Goal: Information Seeking & Learning: Find specific fact

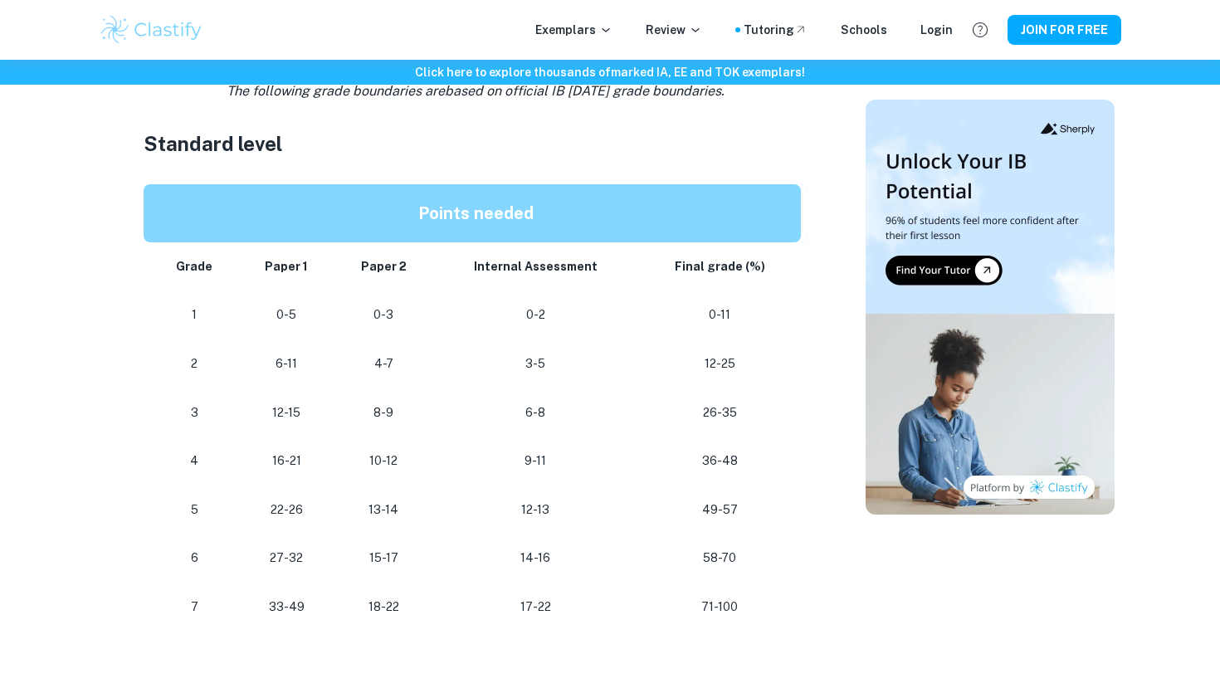
scroll to position [910, 0]
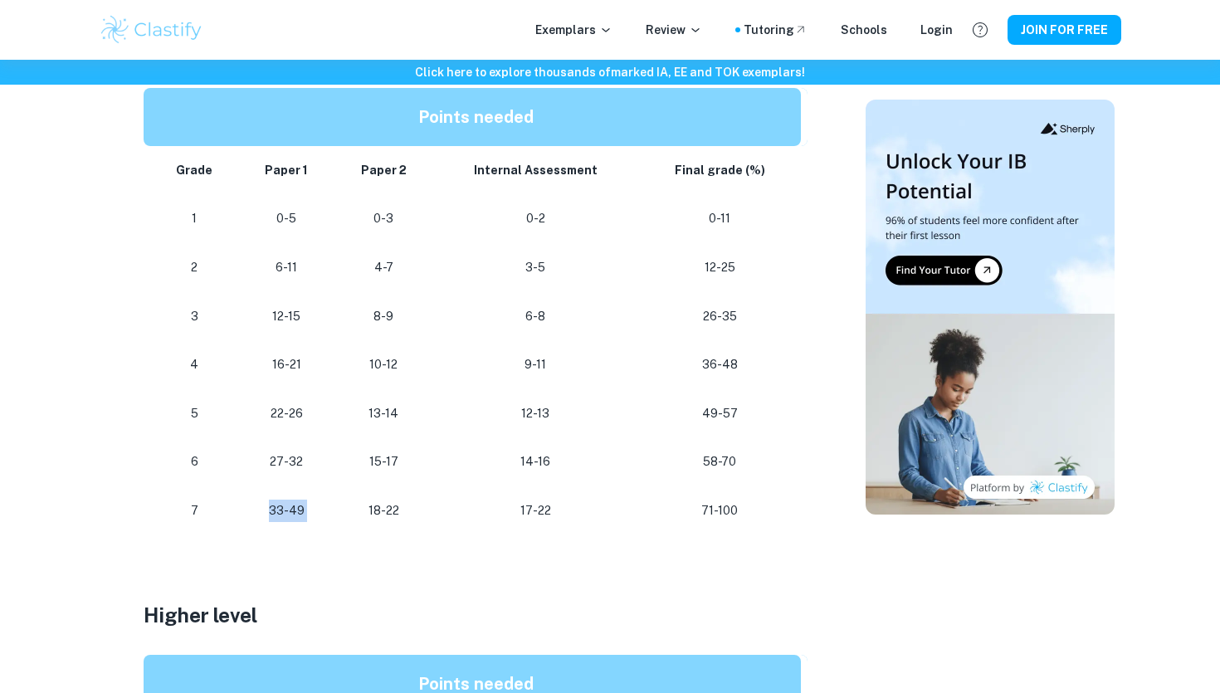
drag, startPoint x: 266, startPoint y: 514, endPoint x: 337, endPoint y: 510, distance: 71.5
click at [338, 510] on tr "[PHONE_NUMBER] [PHONE_NUMBER]" at bounding box center [476, 510] width 664 height 49
click at [337, 510] on td "18-22" at bounding box center [383, 510] width 99 height 49
drag, startPoint x: 190, startPoint y: 507, endPoint x: 310, endPoint y: 507, distance: 120.4
click at [311, 507] on tr "[PHONE_NUMBER] [PHONE_NUMBER]" at bounding box center [476, 510] width 664 height 49
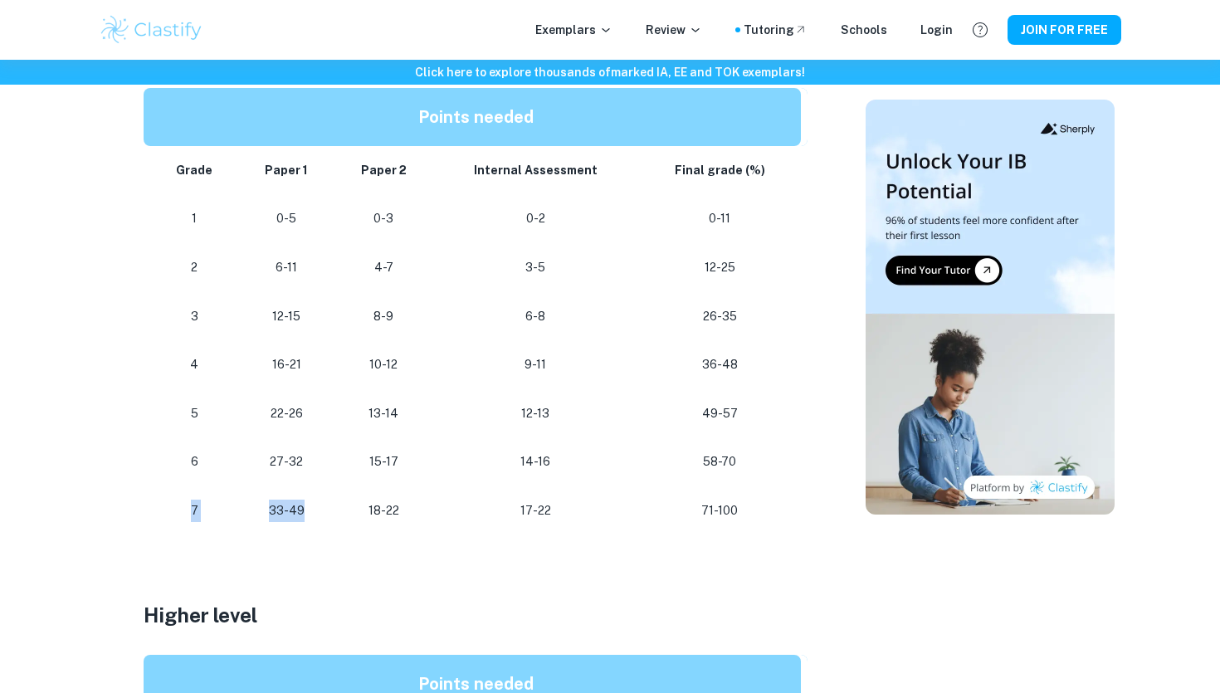
click at [310, 507] on p "33-49" at bounding box center [286, 511] width 69 height 22
drag, startPoint x: 312, startPoint y: 510, endPoint x: 270, endPoint y: 508, distance: 42.4
click at [270, 509] on p "33-49" at bounding box center [286, 511] width 69 height 22
click at [270, 508] on p "33-49" at bounding box center [286, 511] width 69 height 22
drag, startPoint x: 270, startPoint y: 508, endPoint x: 303, endPoint y: 505, distance: 33.4
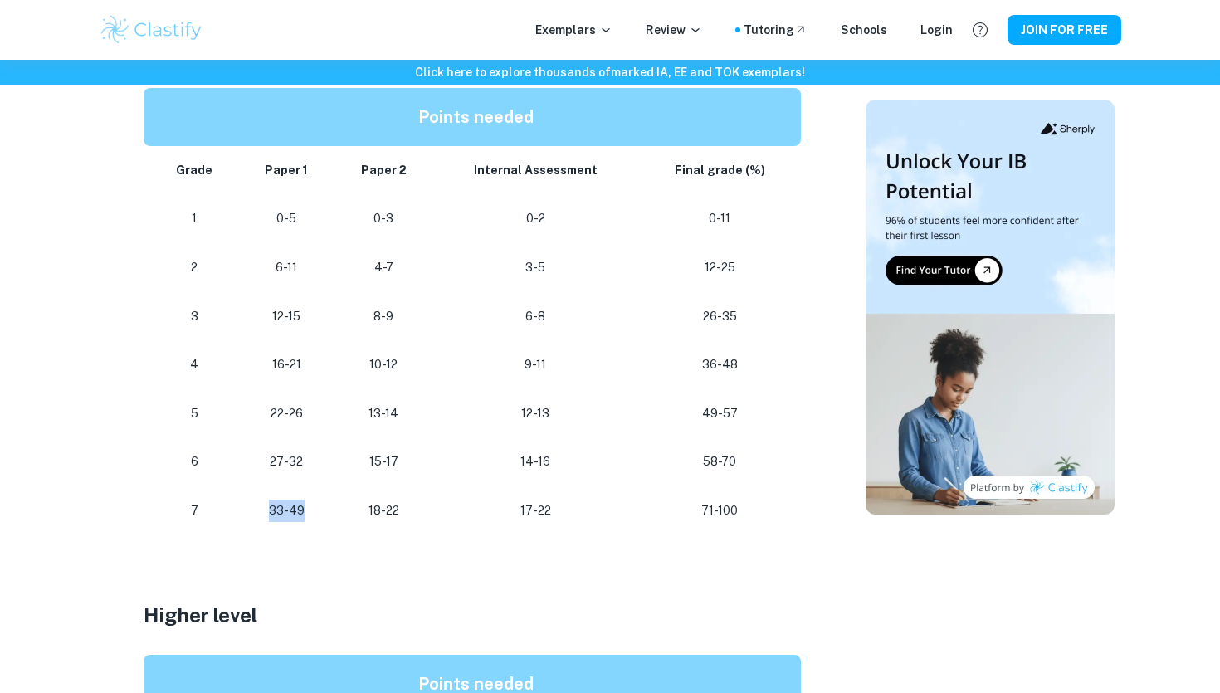
click at [305, 505] on p "33-49" at bounding box center [286, 511] width 69 height 22
click at [303, 505] on p "33-49" at bounding box center [286, 511] width 69 height 22
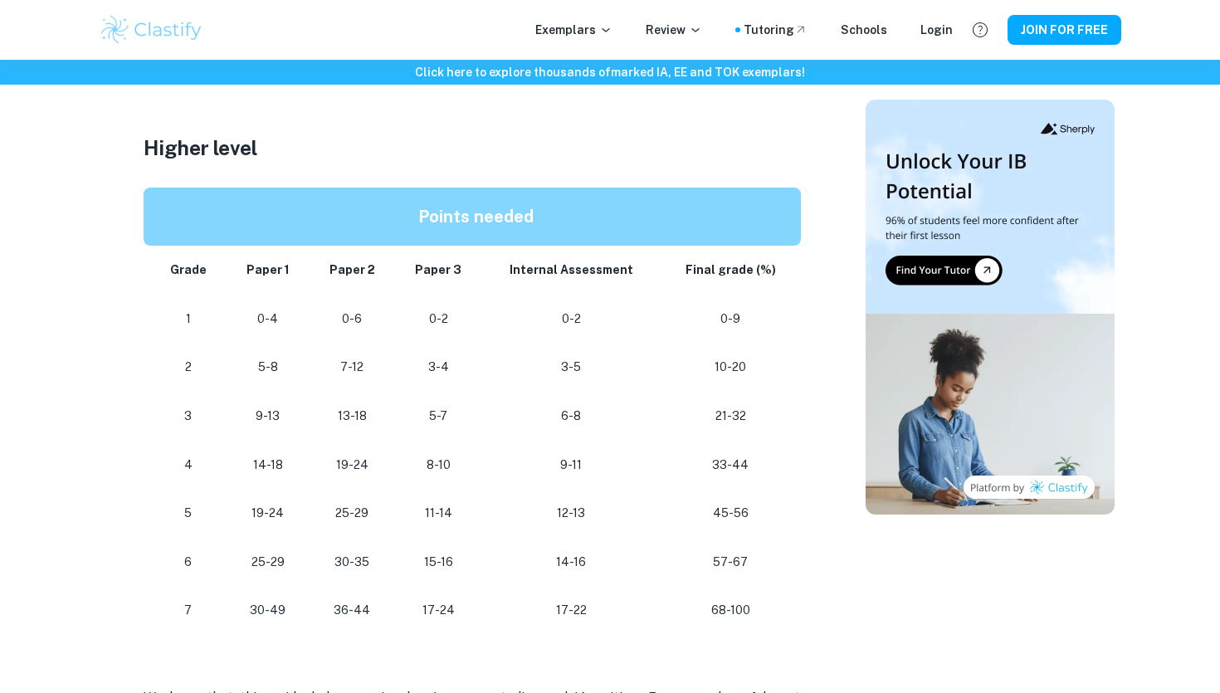
scroll to position [1380, 0]
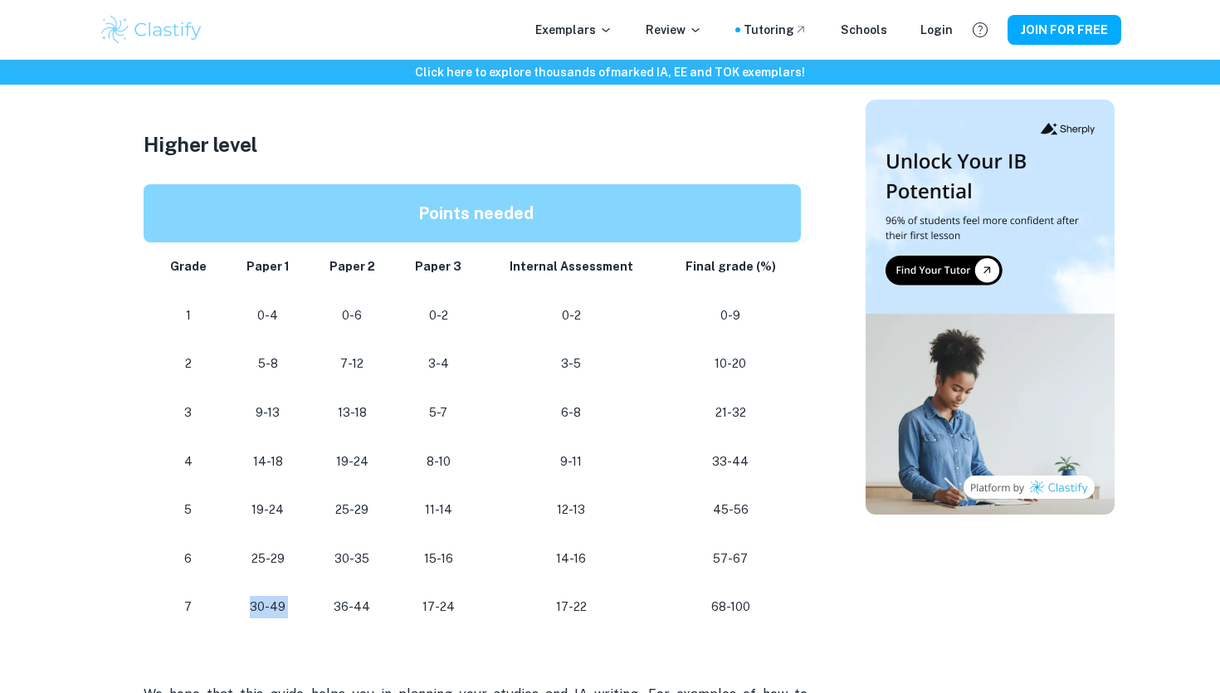
drag, startPoint x: 247, startPoint y: 608, endPoint x: 313, endPoint y: 608, distance: 66.4
click at [313, 608] on tr "[PHONE_NUMBER] [PHONE_NUMBER] 68-100" at bounding box center [476, 607] width 664 height 49
click at [313, 608] on td "36-44" at bounding box center [352, 607] width 85 height 49
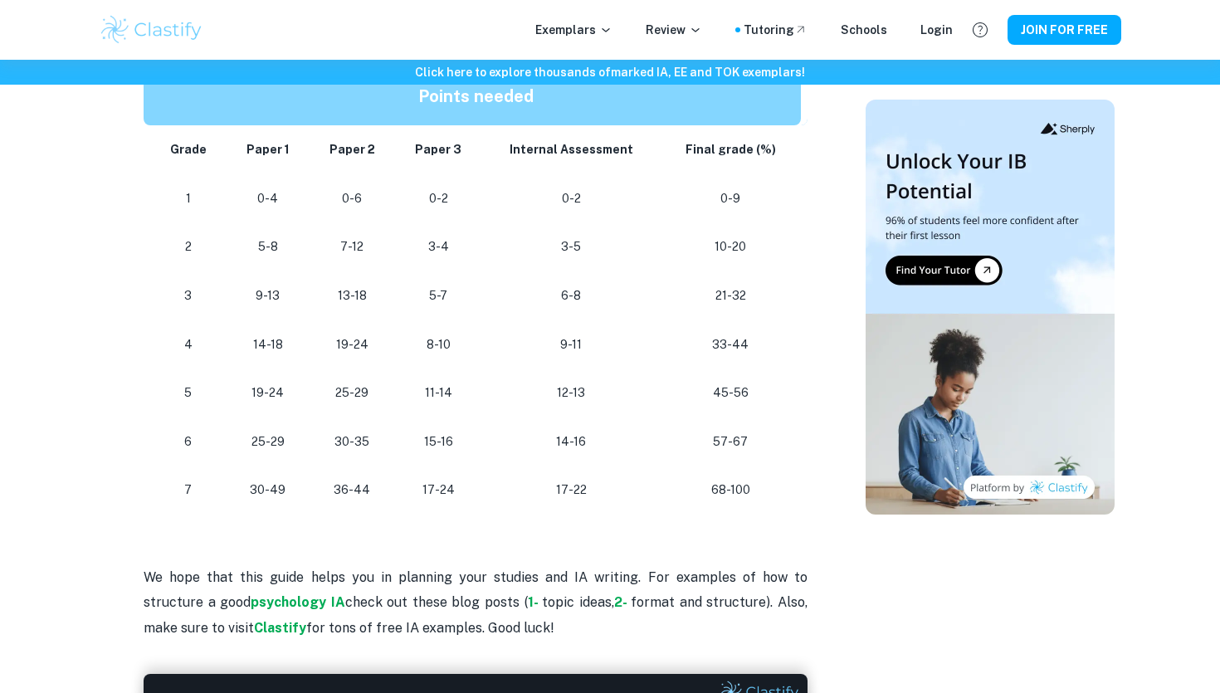
scroll to position [1500, 0]
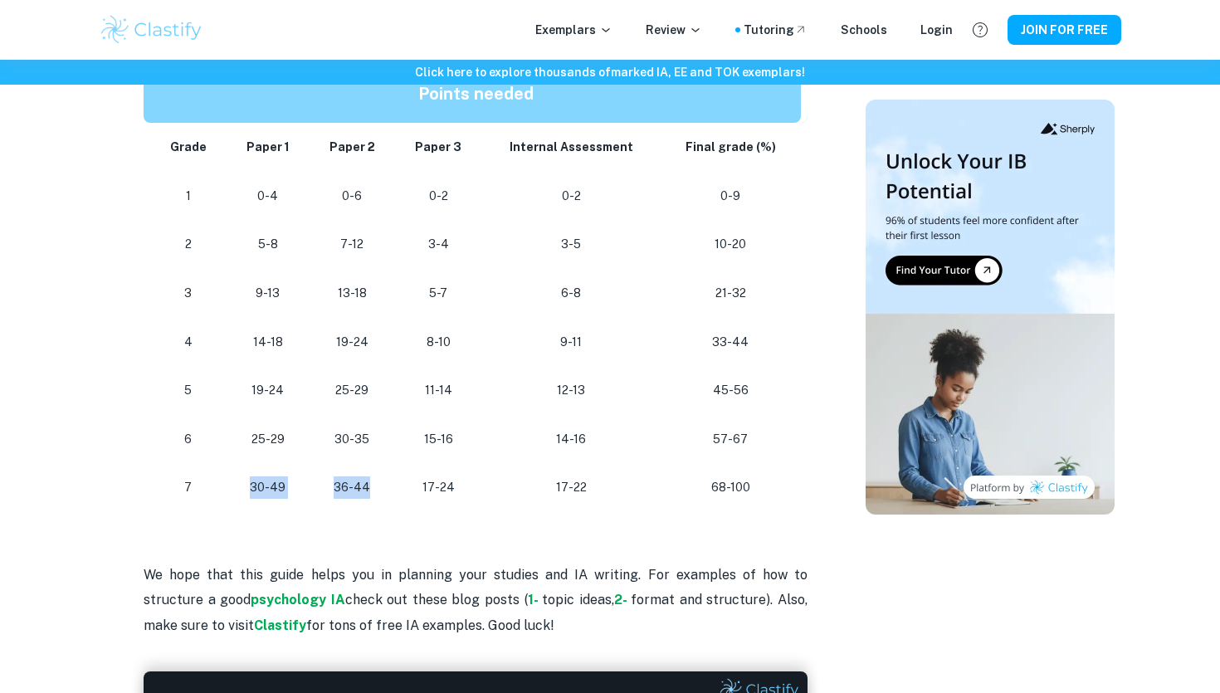
drag, startPoint x: 248, startPoint y: 485, endPoint x: 383, endPoint y: 497, distance: 135.0
click at [388, 496] on tr "[PHONE_NUMBER] [PHONE_NUMBER] 68-100" at bounding box center [476, 487] width 664 height 49
click at [382, 497] on p "36-44" at bounding box center [352, 487] width 59 height 22
drag, startPoint x: 379, startPoint y: 486, endPoint x: 260, endPoint y: 492, distance: 119.7
click at [260, 492] on tr "[PHONE_NUMBER] [PHONE_NUMBER] 68-100" at bounding box center [476, 487] width 664 height 49
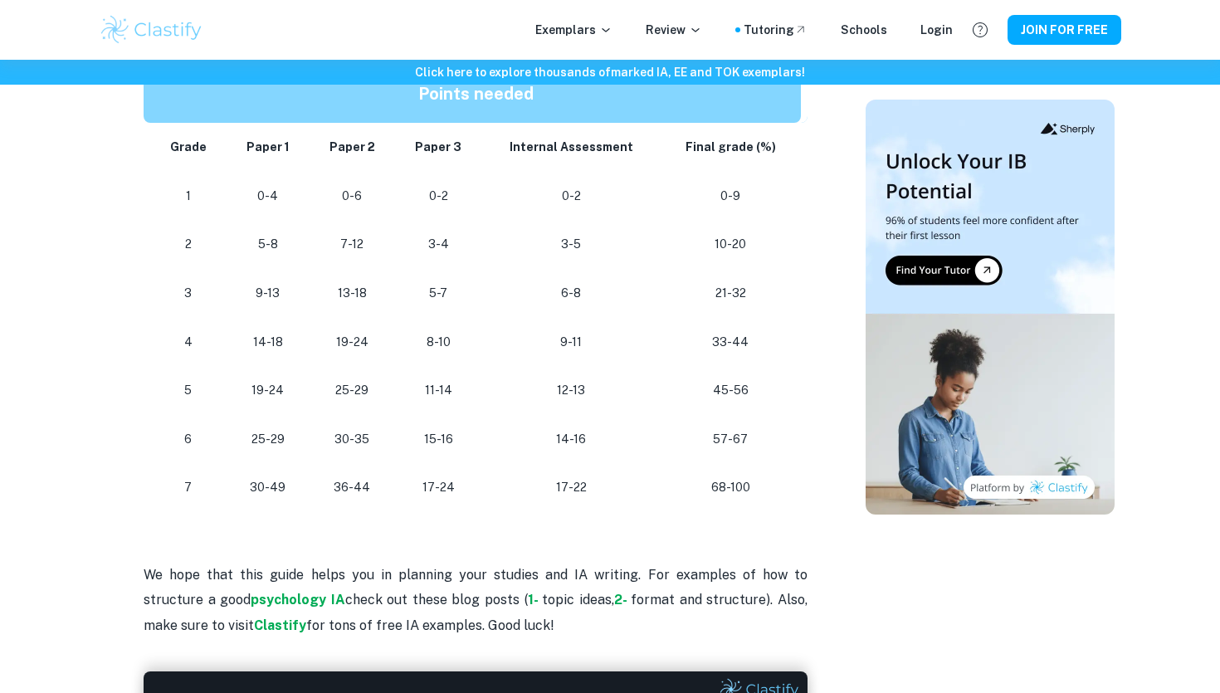
click at [320, 499] on td "36-44" at bounding box center [352, 487] width 85 height 49
drag, startPoint x: 393, startPoint y: 486, endPoint x: 451, endPoint y: 486, distance: 58.1
click at [451, 486] on tr "[PHONE_NUMBER] [PHONE_NUMBER] 68-100" at bounding box center [476, 487] width 664 height 49
click at [466, 488] on p "17-24" at bounding box center [438, 487] width 61 height 22
drag, startPoint x: 466, startPoint y: 488, endPoint x: 405, endPoint y: 486, distance: 61.5
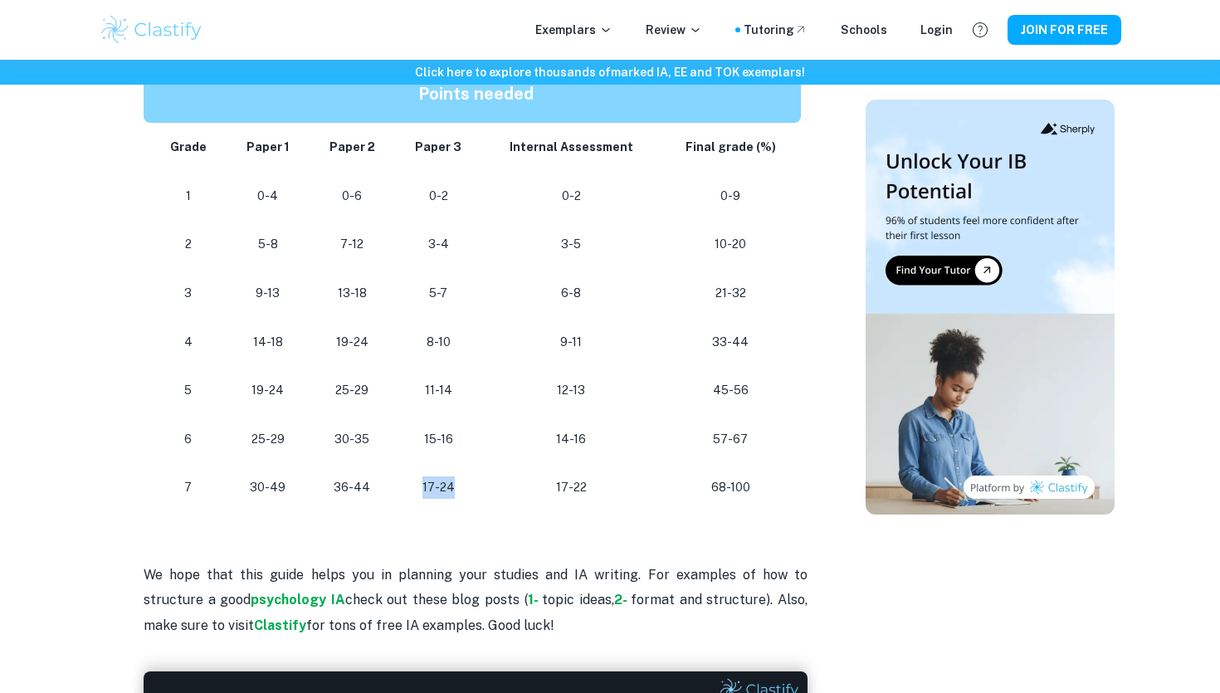
click at [405, 486] on td "17-24" at bounding box center [438, 487] width 87 height 49
